Goal: Task Accomplishment & Management: Use online tool/utility

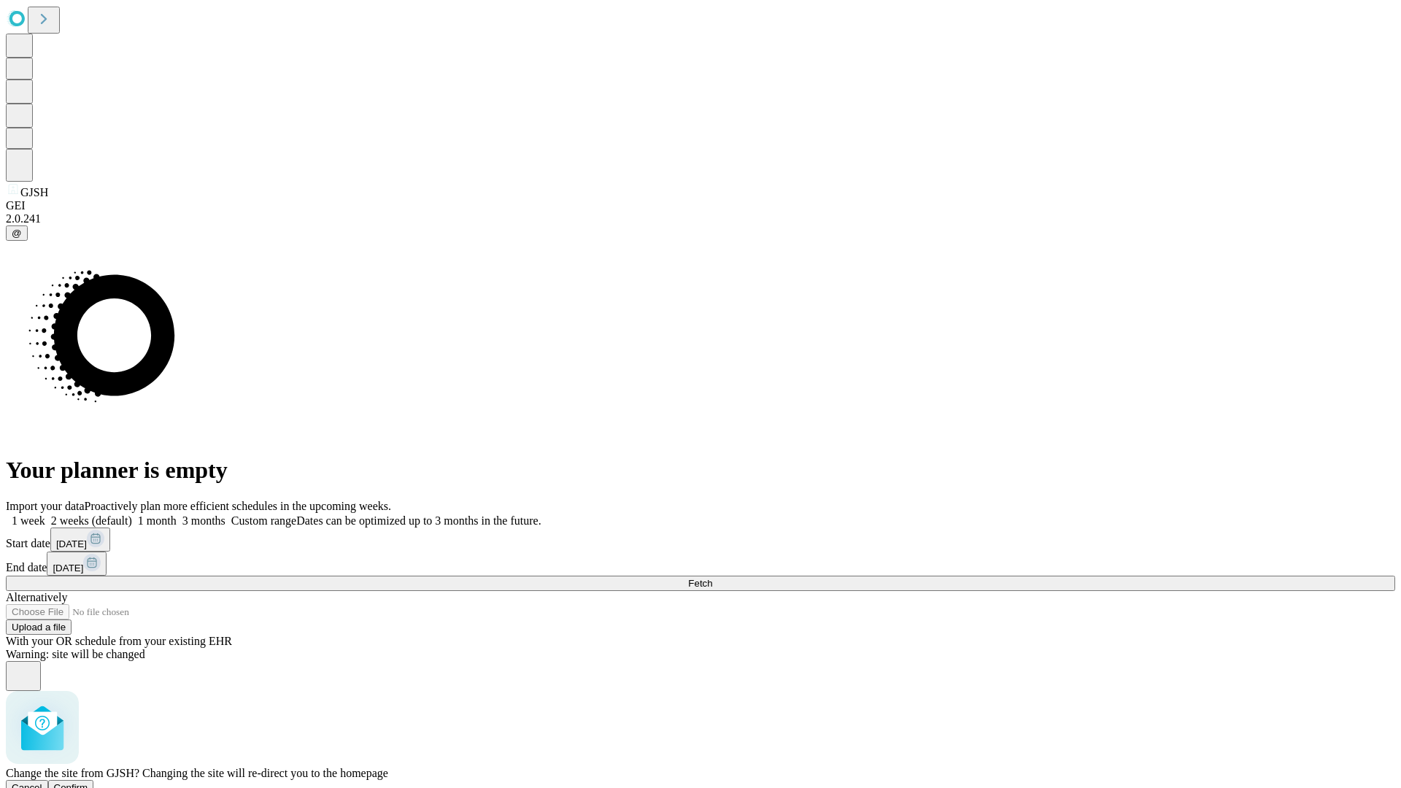
click at [88, 782] on span "Confirm" at bounding box center [71, 787] width 34 height 11
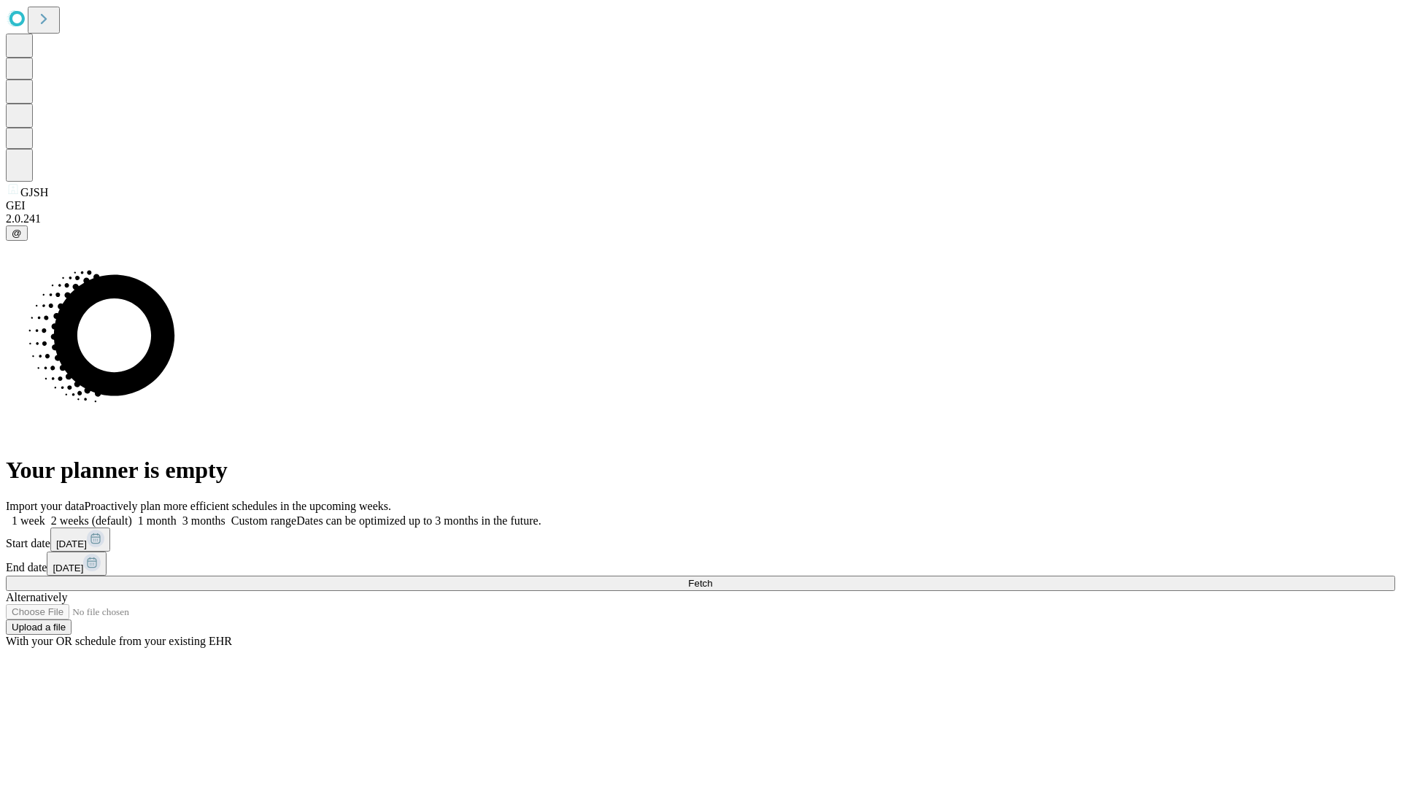
click at [132, 515] on label "2 weeks (default)" at bounding box center [88, 521] width 87 height 12
click at [712, 578] on span "Fetch" at bounding box center [700, 583] width 24 height 11
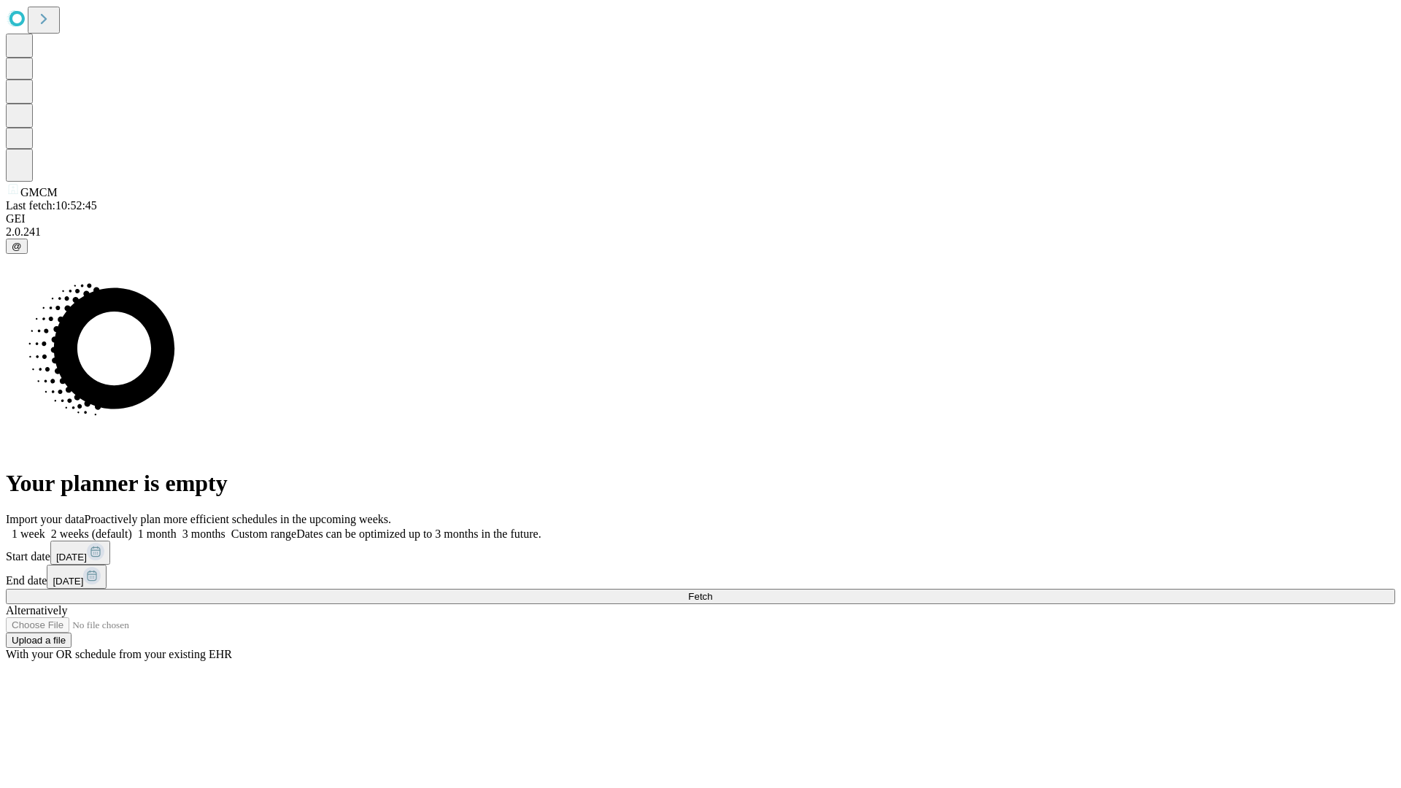
click at [132, 528] on label "2 weeks (default)" at bounding box center [88, 534] width 87 height 12
click at [712, 591] on span "Fetch" at bounding box center [700, 596] width 24 height 11
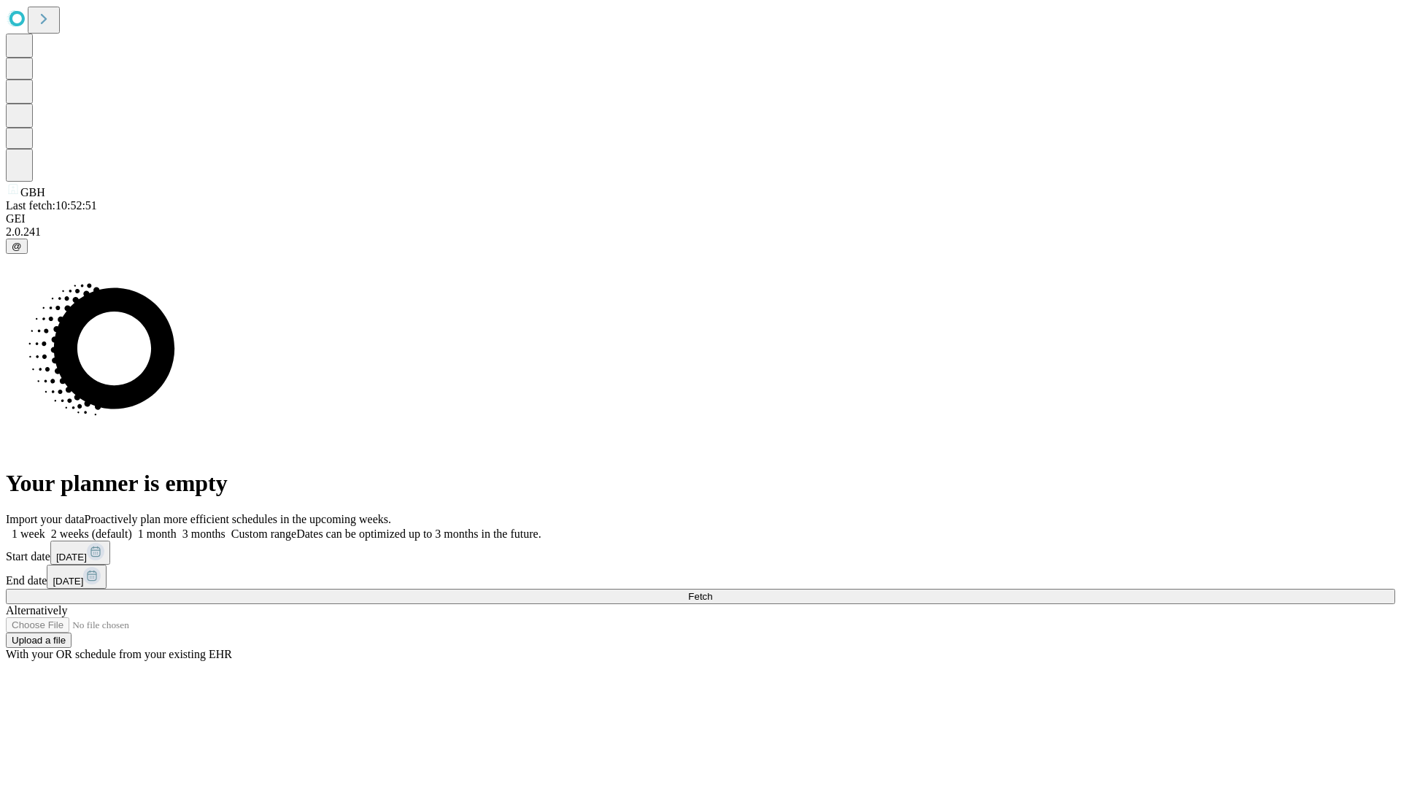
click at [132, 528] on label "2 weeks (default)" at bounding box center [88, 534] width 87 height 12
click at [712, 591] on span "Fetch" at bounding box center [700, 596] width 24 height 11
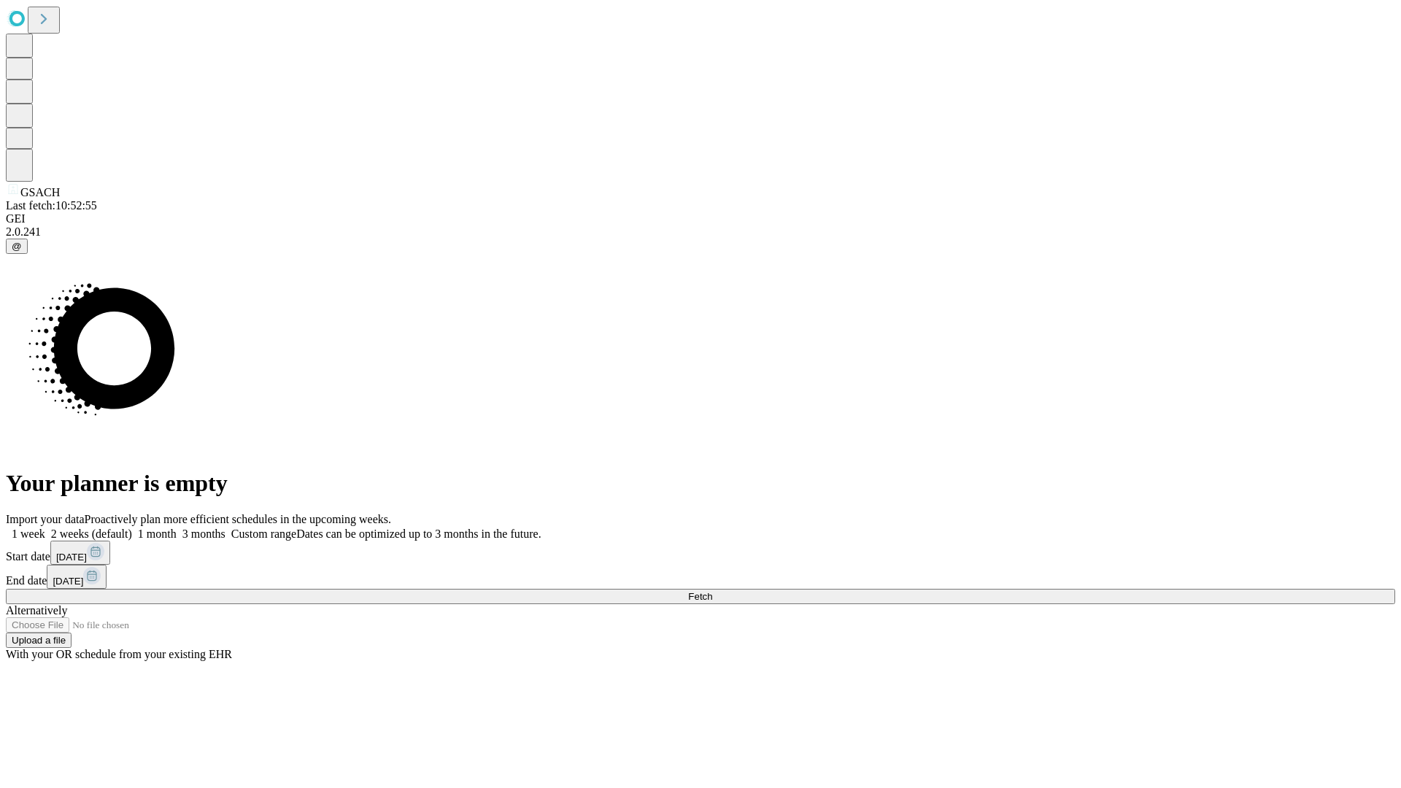
click at [132, 528] on label "2 weeks (default)" at bounding box center [88, 534] width 87 height 12
click at [712, 591] on span "Fetch" at bounding box center [700, 596] width 24 height 11
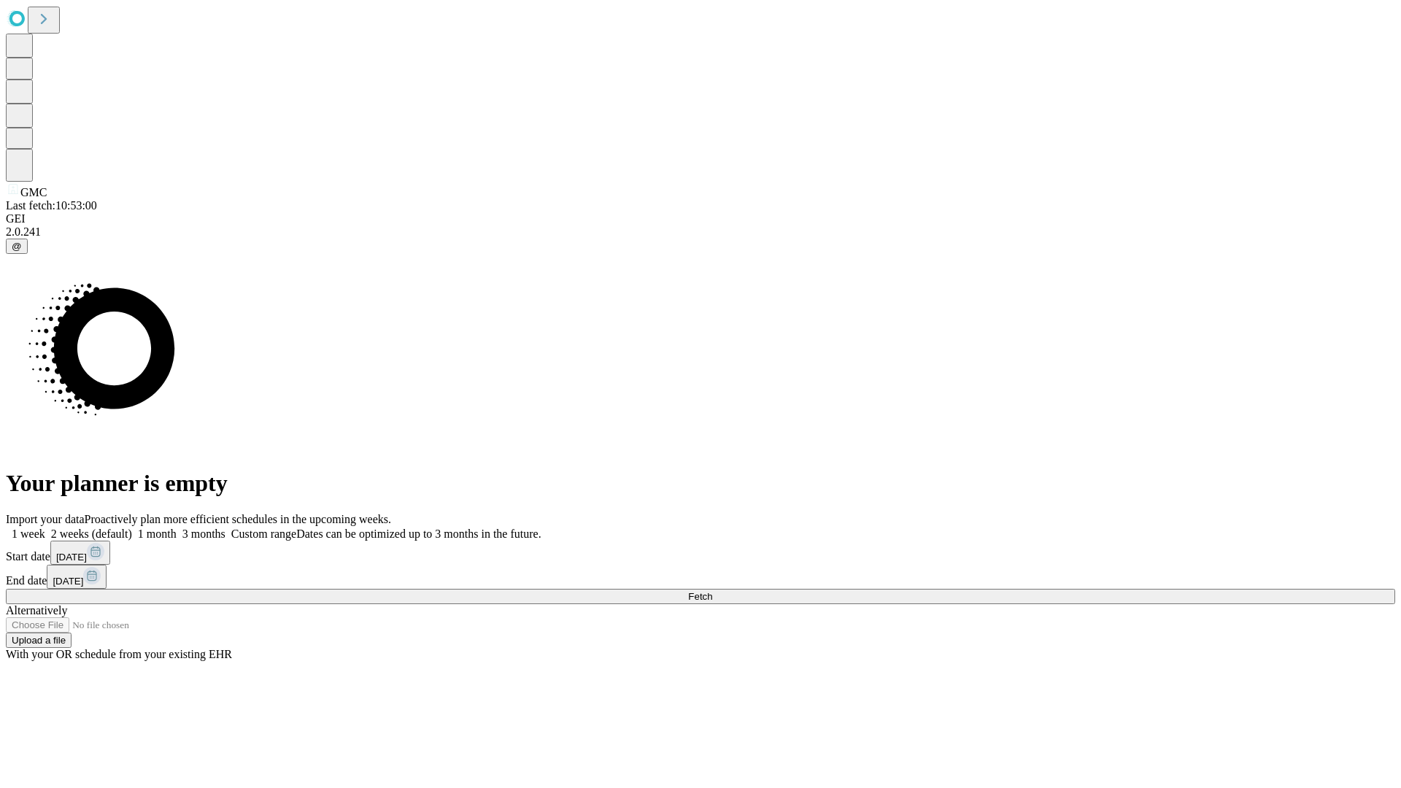
click at [132, 528] on label "2 weeks (default)" at bounding box center [88, 534] width 87 height 12
click at [712, 591] on span "Fetch" at bounding box center [700, 596] width 24 height 11
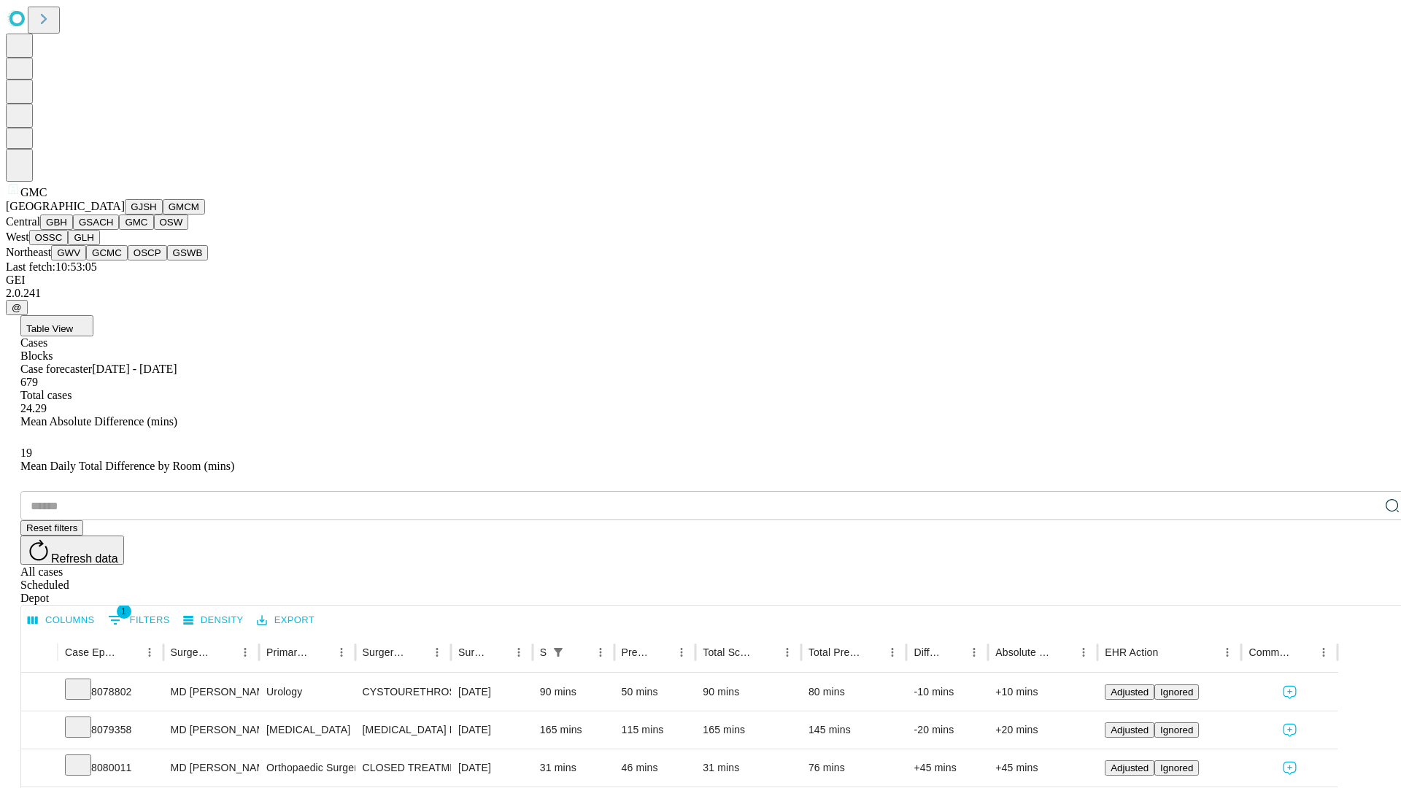
click at [154, 230] on button "OSW" at bounding box center [171, 222] width 35 height 15
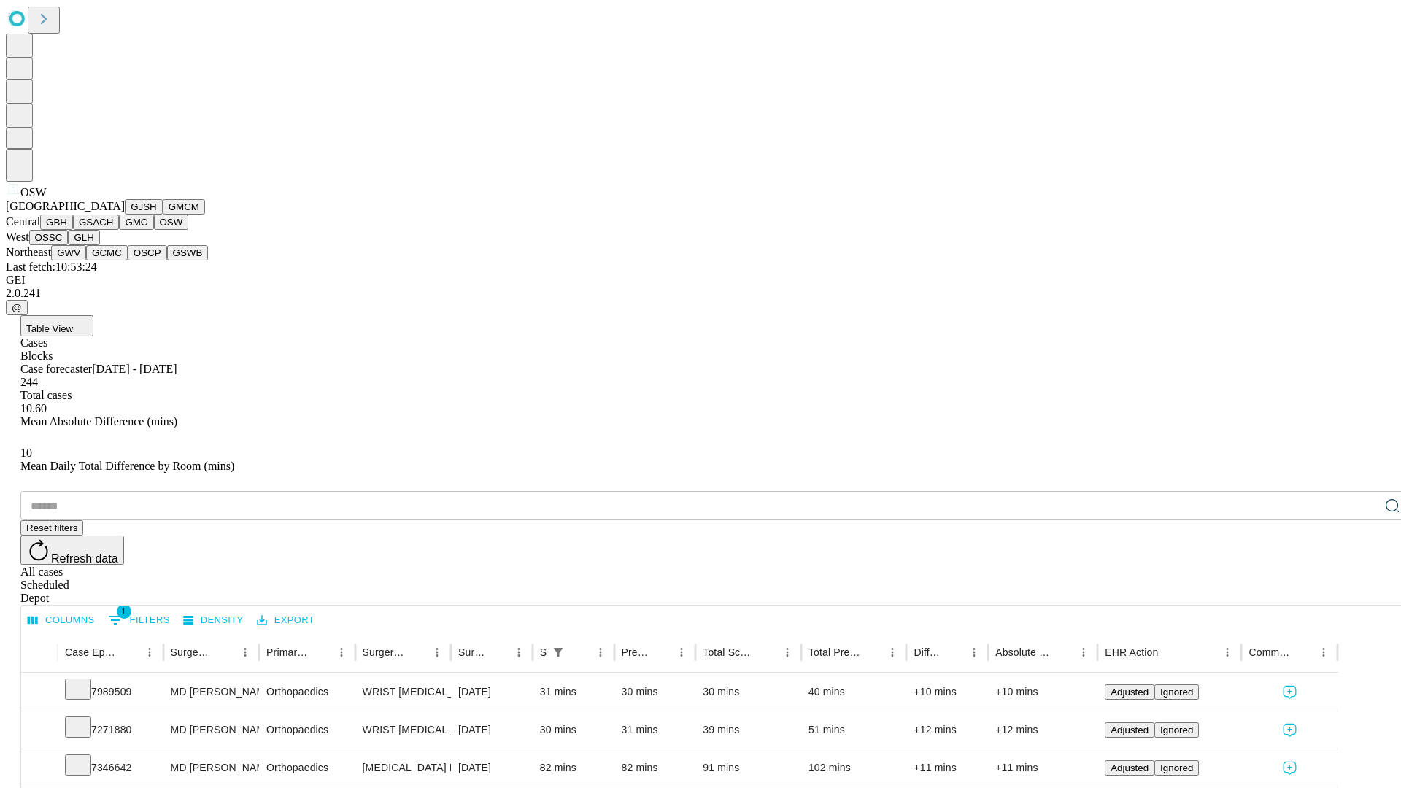
click at [69, 245] on button "OSSC" at bounding box center [48, 237] width 39 height 15
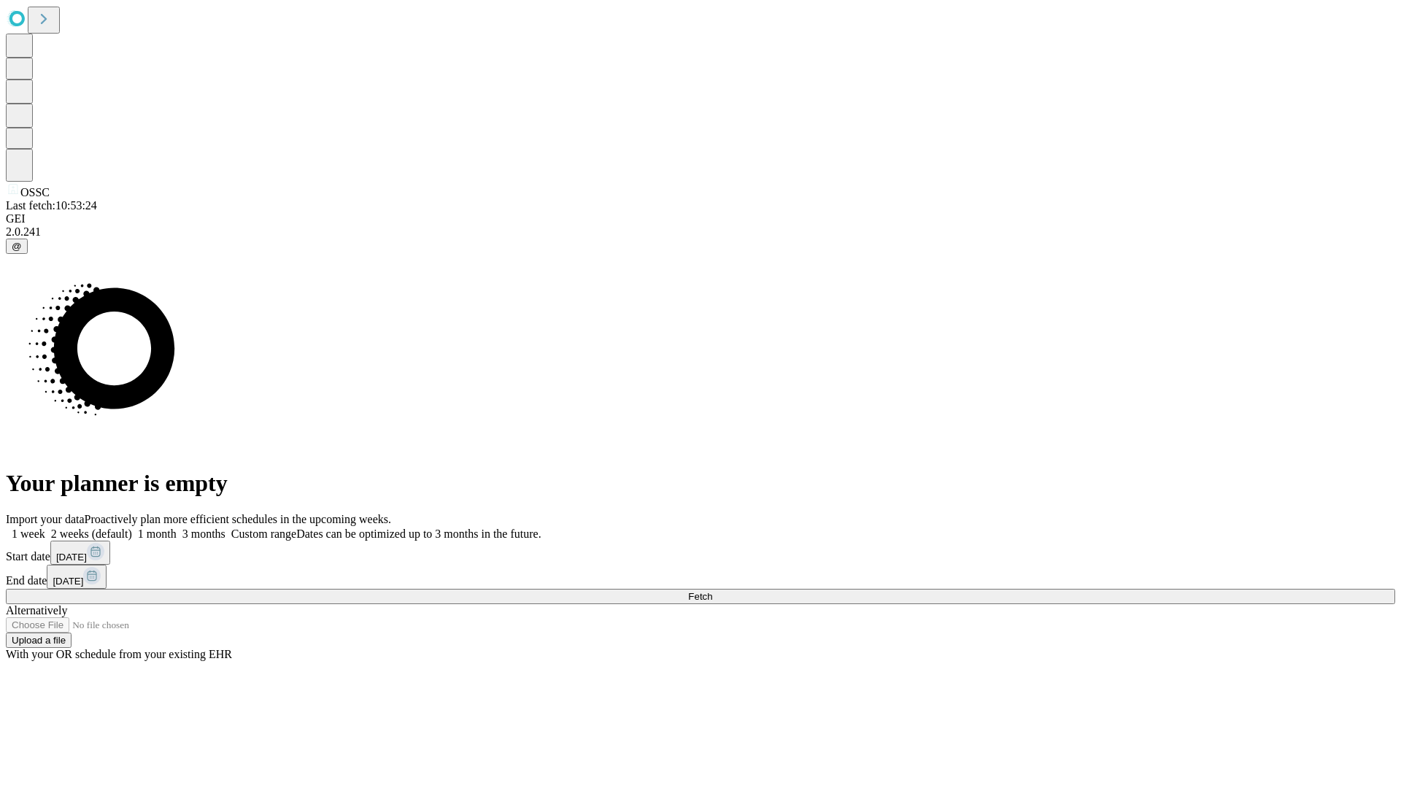
click at [132, 528] on label "2 weeks (default)" at bounding box center [88, 534] width 87 height 12
click at [712, 591] on span "Fetch" at bounding box center [700, 596] width 24 height 11
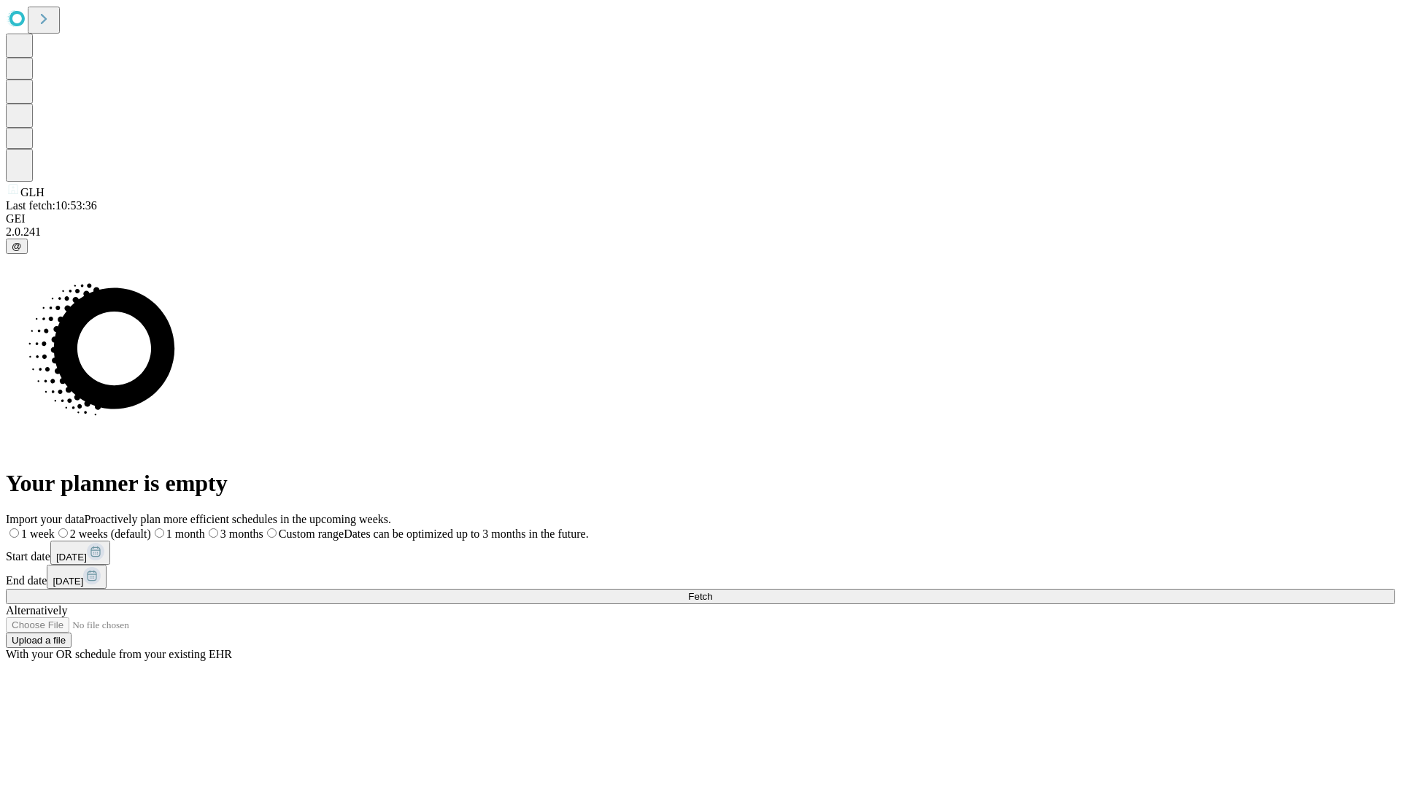
click at [151, 528] on label "2 weeks (default)" at bounding box center [103, 534] width 96 height 12
click at [712, 591] on span "Fetch" at bounding box center [700, 596] width 24 height 11
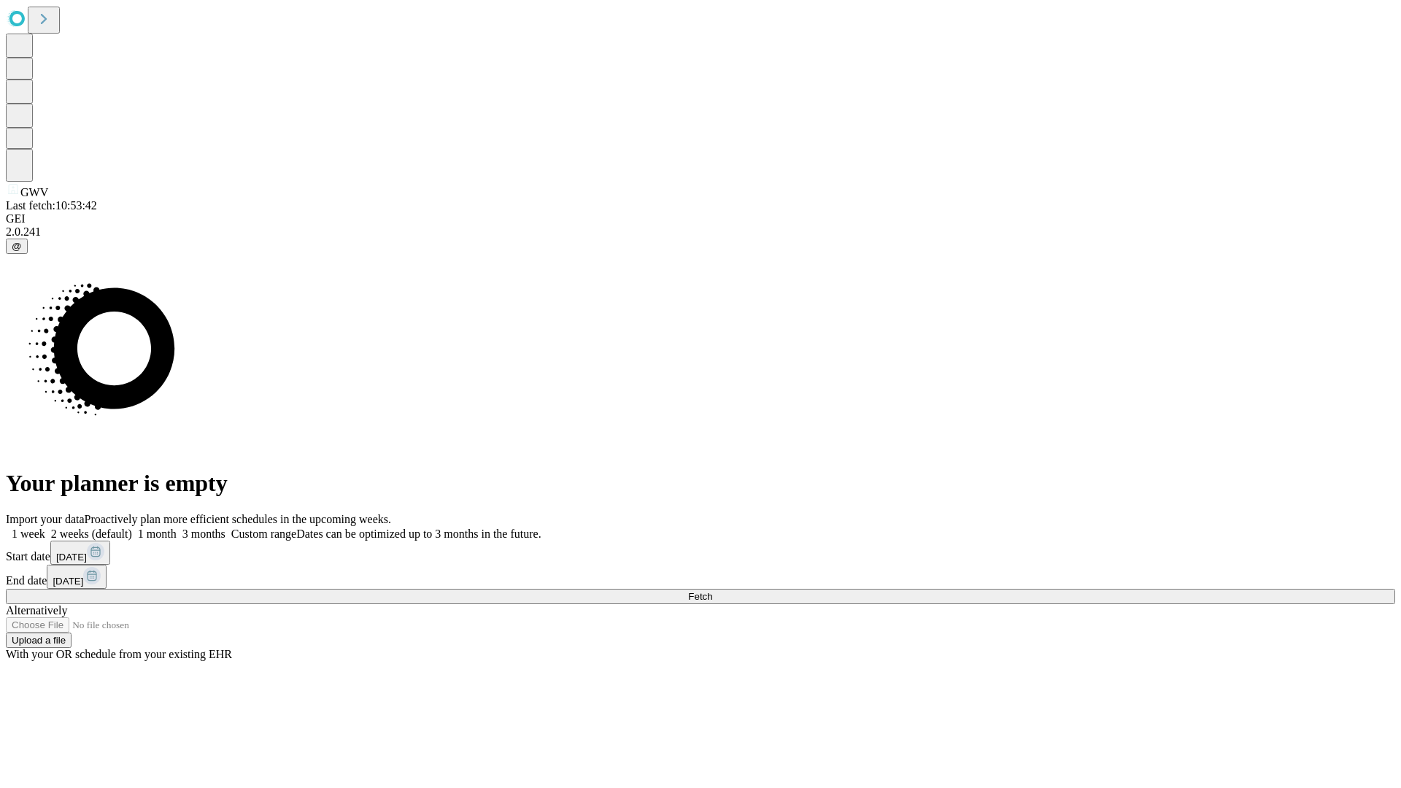
click at [132, 528] on label "2 weeks (default)" at bounding box center [88, 534] width 87 height 12
click at [712, 591] on span "Fetch" at bounding box center [700, 596] width 24 height 11
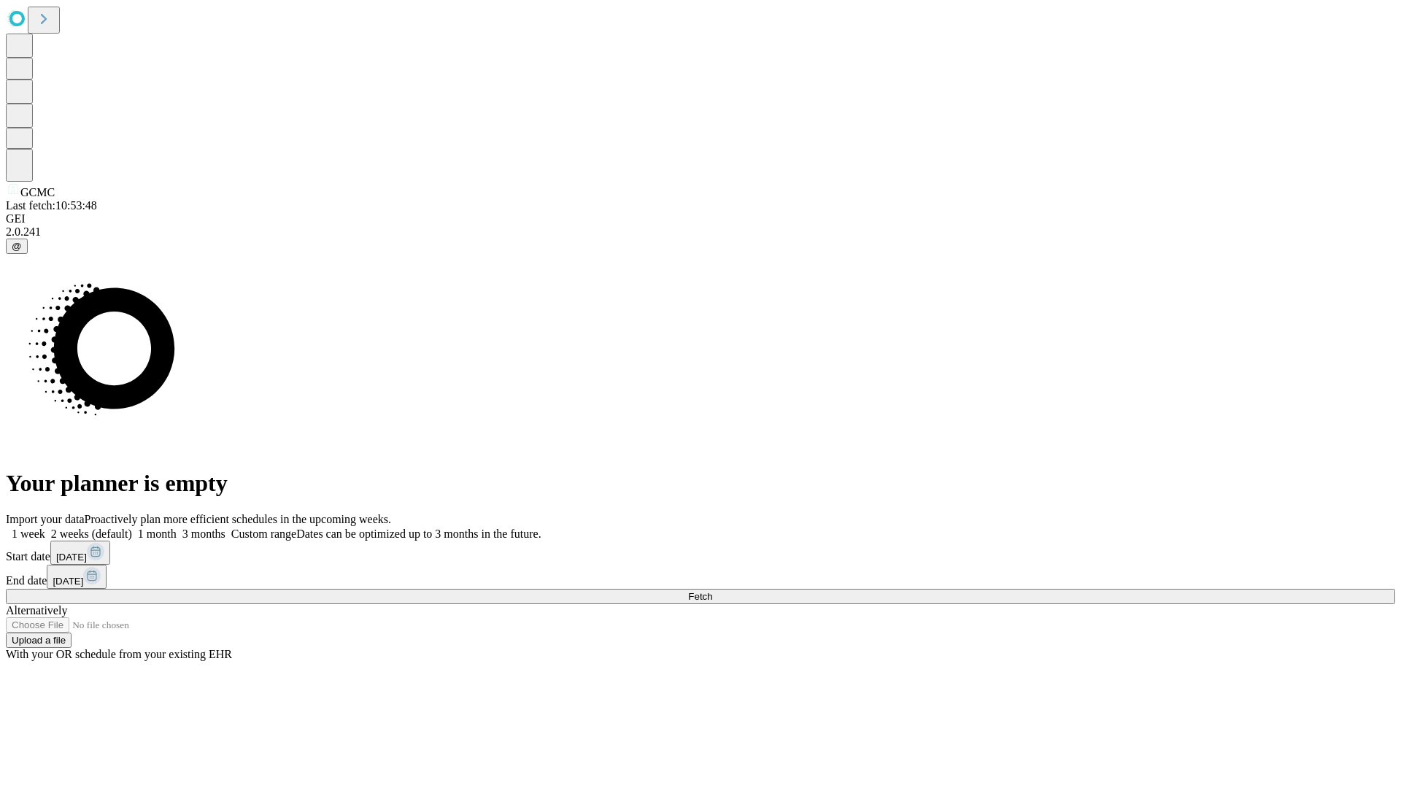
click at [132, 528] on label "2 weeks (default)" at bounding box center [88, 534] width 87 height 12
click at [712, 591] on span "Fetch" at bounding box center [700, 596] width 24 height 11
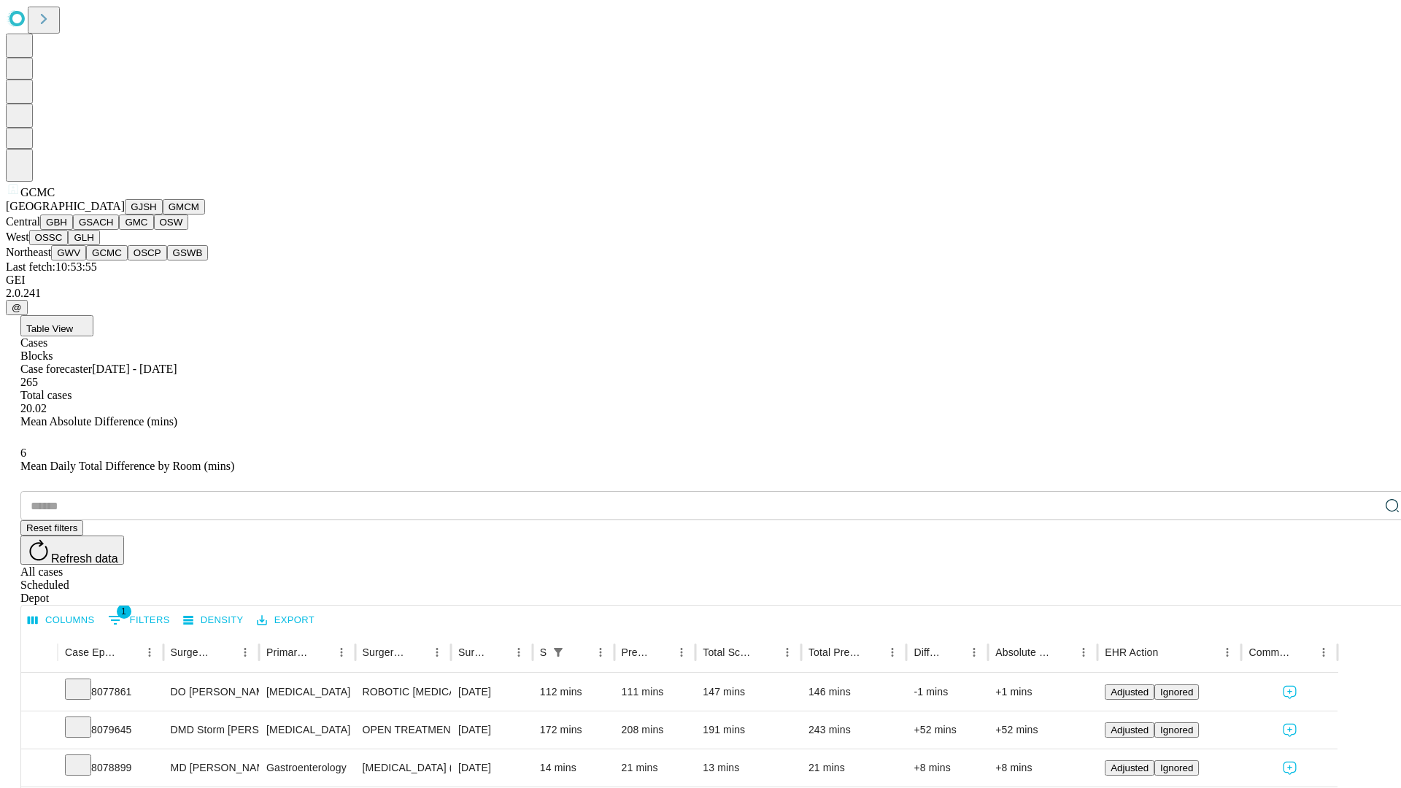
click at [128, 261] on button "OSCP" at bounding box center [147, 252] width 39 height 15
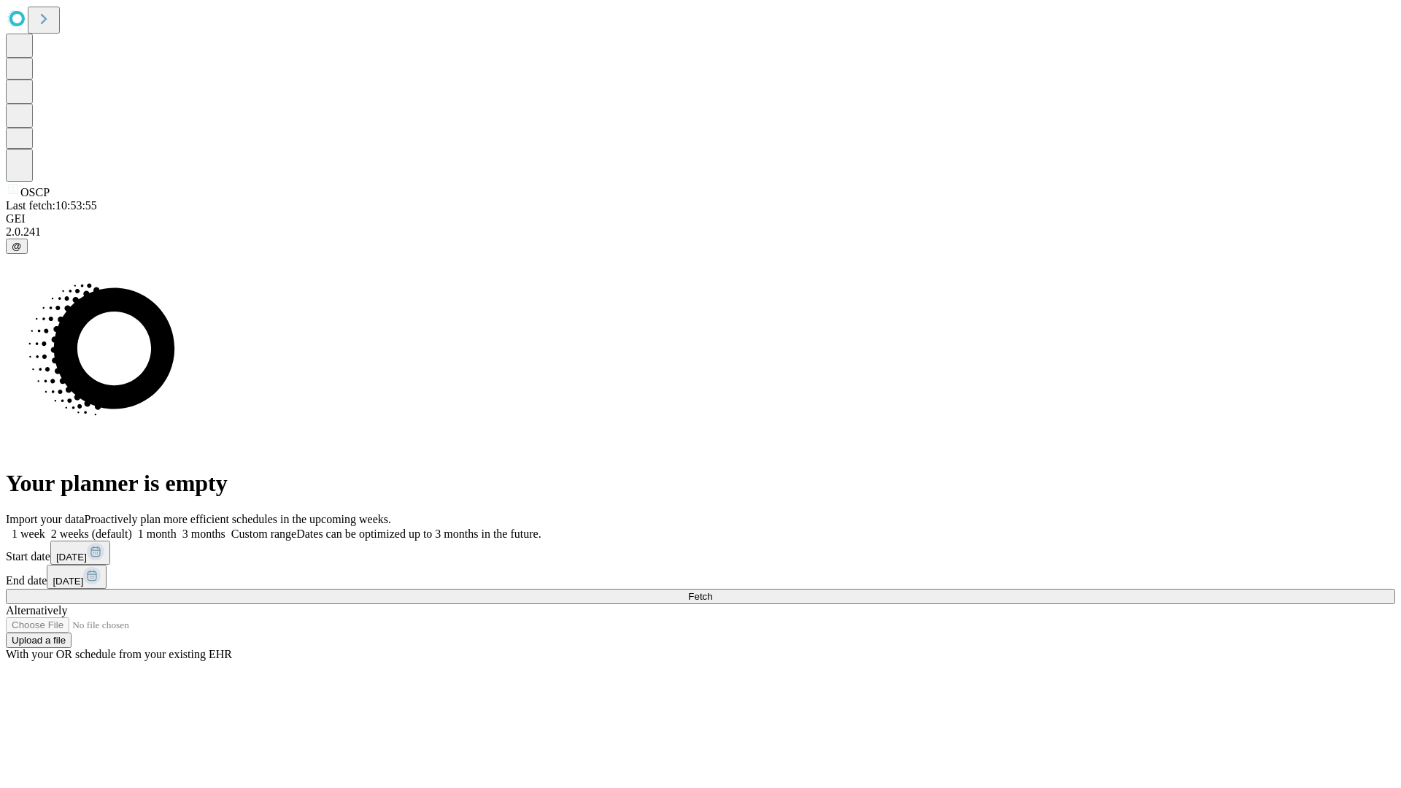
click at [132, 528] on label "2 weeks (default)" at bounding box center [88, 534] width 87 height 12
click at [712, 591] on span "Fetch" at bounding box center [700, 596] width 24 height 11
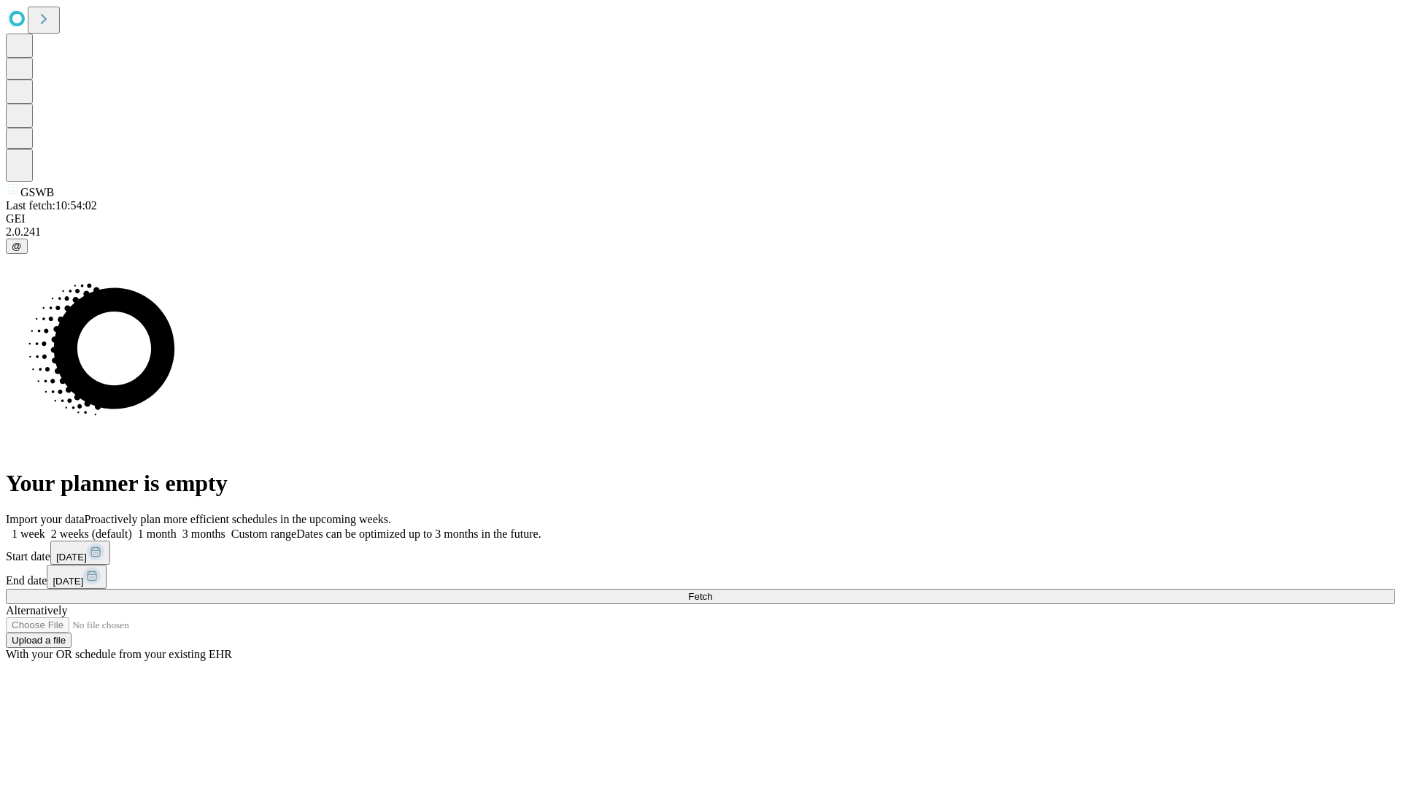
click at [132, 528] on label "2 weeks (default)" at bounding box center [88, 534] width 87 height 12
click at [712, 591] on span "Fetch" at bounding box center [700, 596] width 24 height 11
